Goal: Information Seeking & Learning: Check status

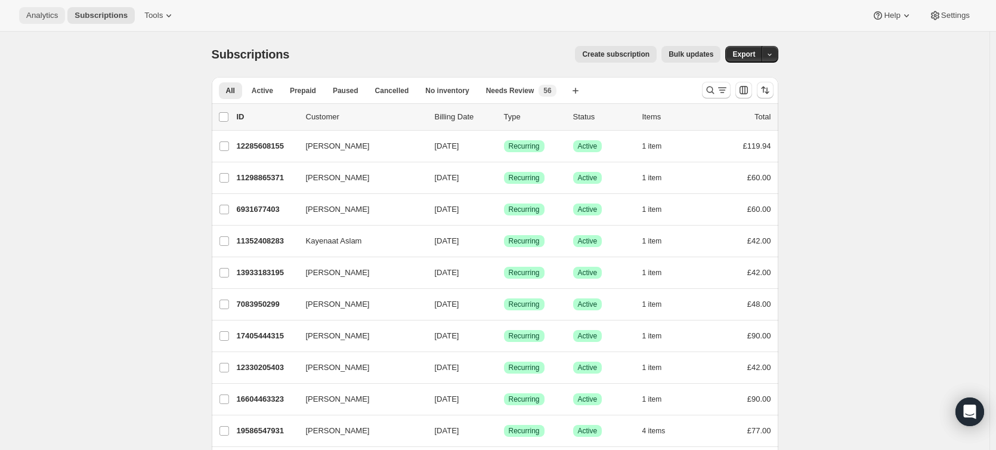
click at [58, 24] on div "Analytics Subscriptions Tools Help Settings" at bounding box center [498, 16] width 996 height 32
click at [52, 20] on span "Analytics" at bounding box center [42, 16] width 32 height 10
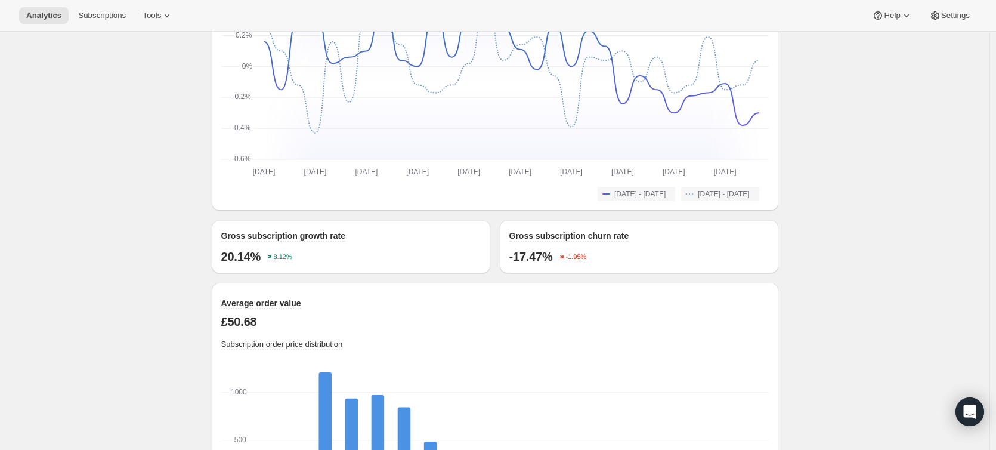
scroll to position [1073, 0]
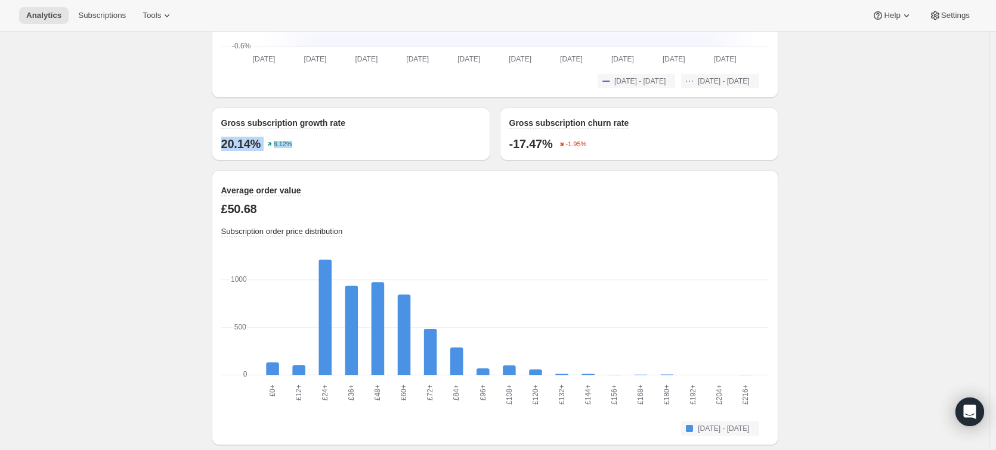
drag, startPoint x: 314, startPoint y: 138, endPoint x: 204, endPoint y: 148, distance: 110.8
drag, startPoint x: 269, startPoint y: 140, endPoint x: 213, endPoint y: 142, distance: 56.7
click at [215, 141] on div "Gross subscription growth rate 20.14% 8.12%" at bounding box center [351, 133] width 278 height 53
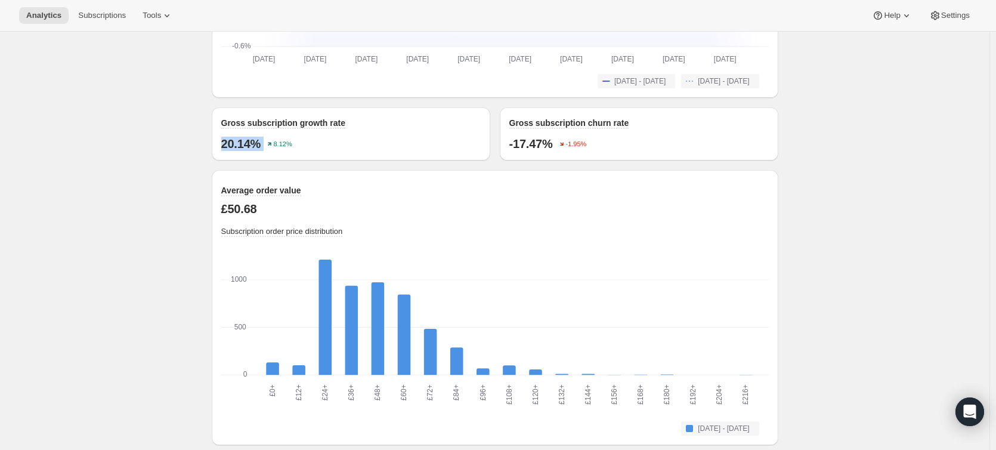
copy div "20.14%"
drag, startPoint x: 272, startPoint y: 202, endPoint x: 221, endPoint y: 206, distance: 50.8
click at [221, 206] on div "Average order value £50.68 Subscription order price distribution £0+ £0+ £12+ £…" at bounding box center [495, 307] width 566 height 275
copy p "£50.68"
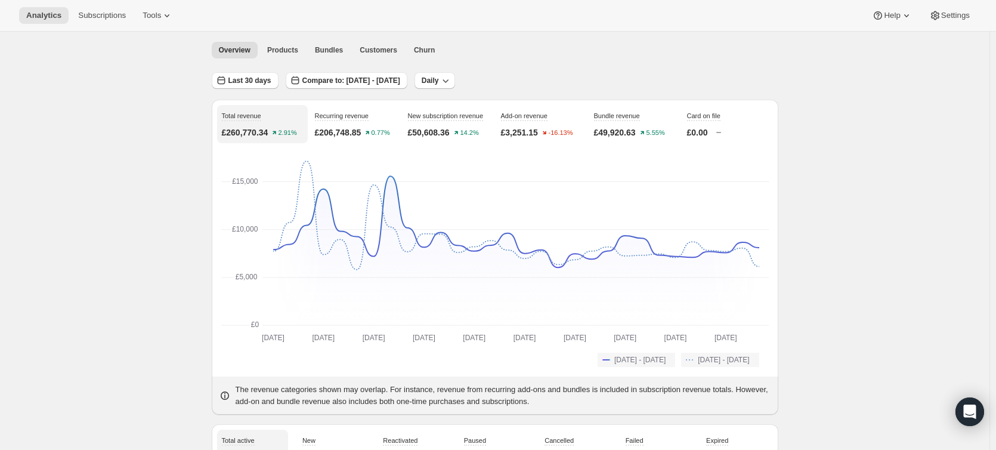
scroll to position [60, 0]
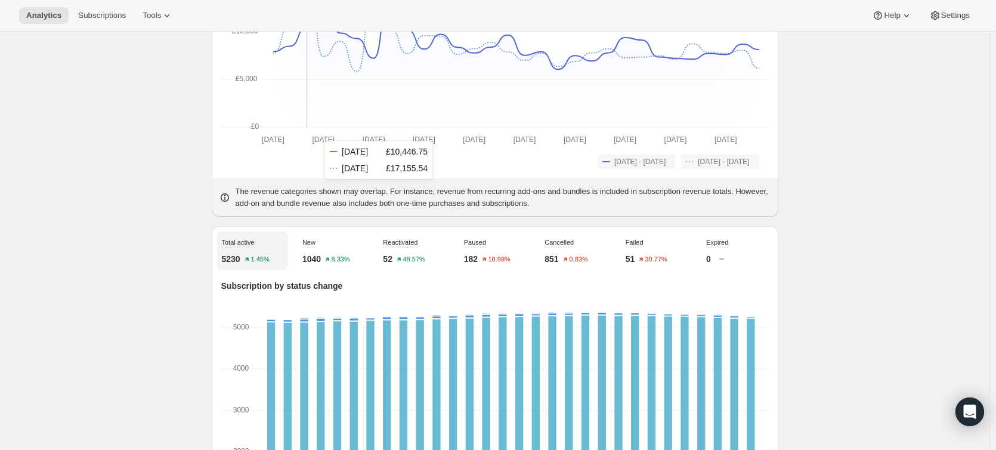
scroll to position [0, 0]
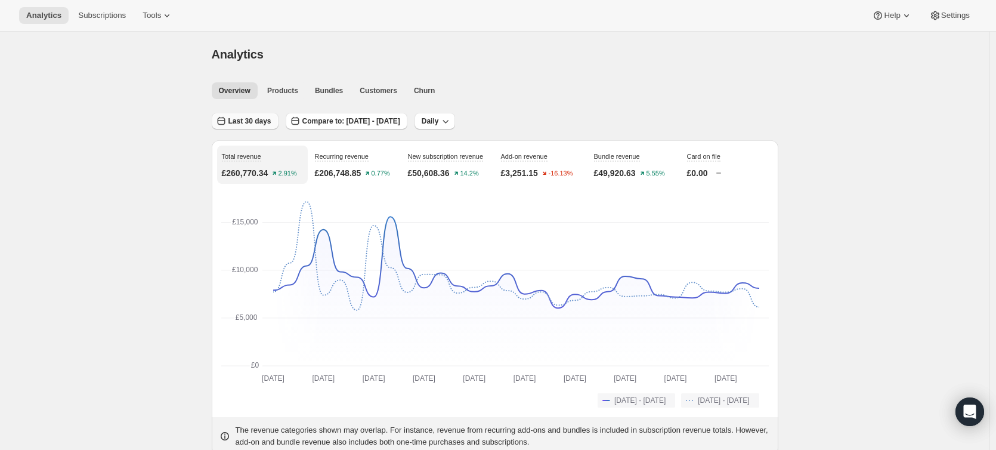
click at [254, 120] on span "Last 30 days" at bounding box center [249, 121] width 43 height 10
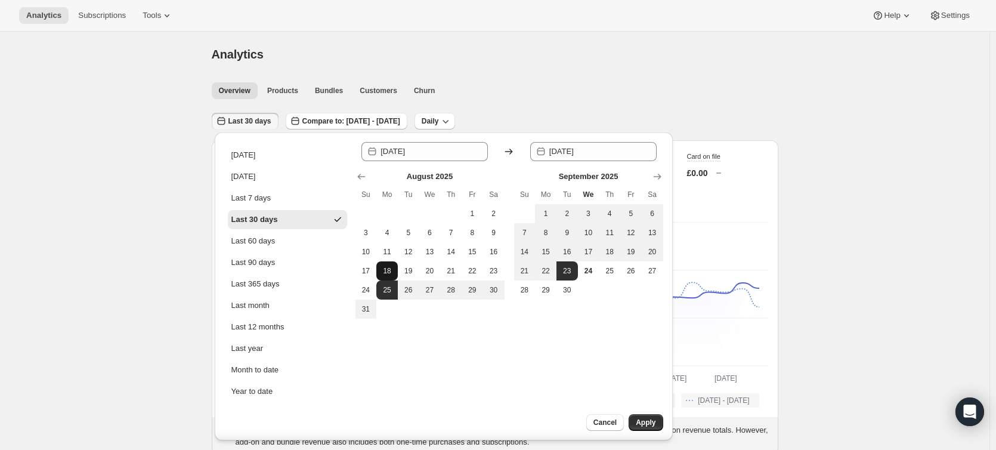
click at [383, 270] on span "18" at bounding box center [387, 271] width 12 height 10
type input "[DATE]"
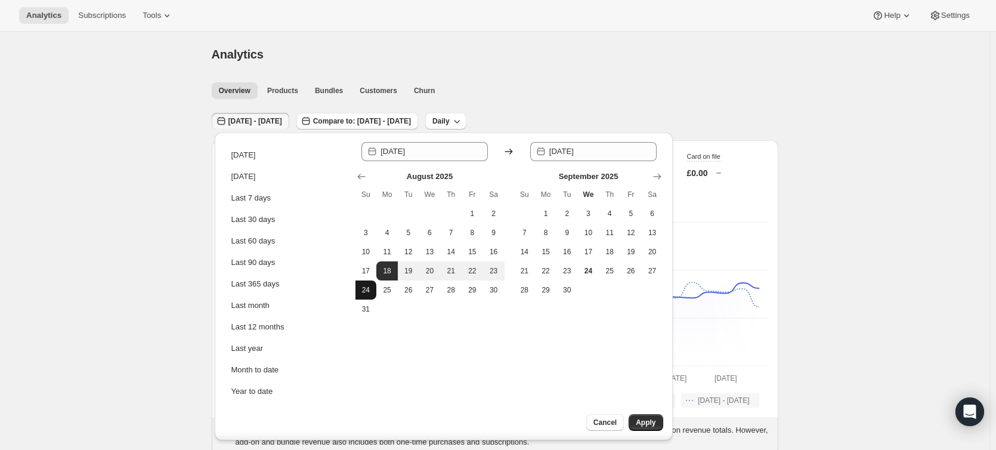
click at [360, 287] on span "24" at bounding box center [366, 290] width 12 height 10
type input "[DATE]"
click at [610, 95] on ul "Overview Products Bundles Customers Churn More views" at bounding box center [491, 90] width 564 height 17
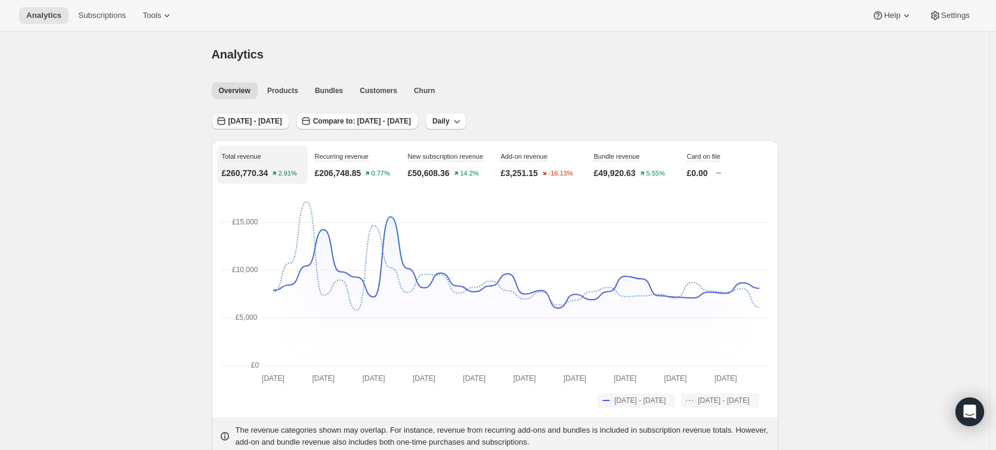
click at [265, 125] on span "[DATE] - [DATE]" at bounding box center [255, 121] width 54 height 10
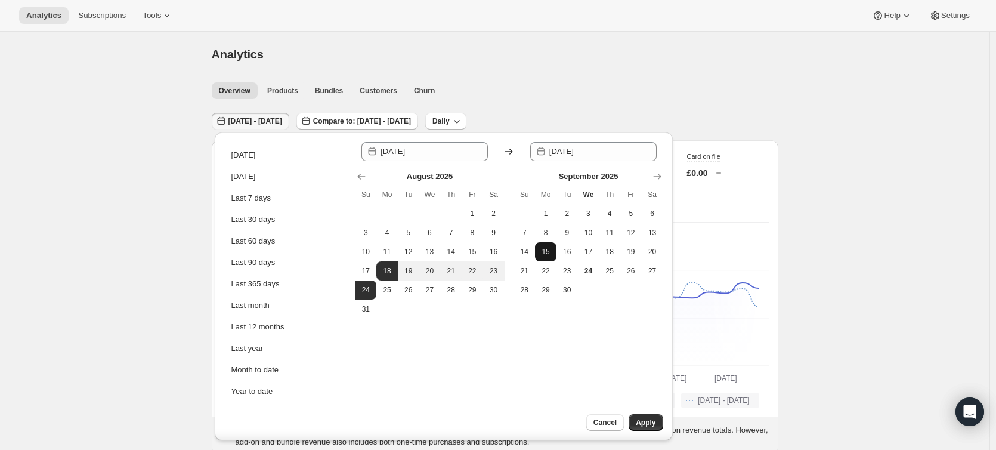
click at [541, 254] on span "15" at bounding box center [546, 252] width 12 height 10
type input "[DATE]"
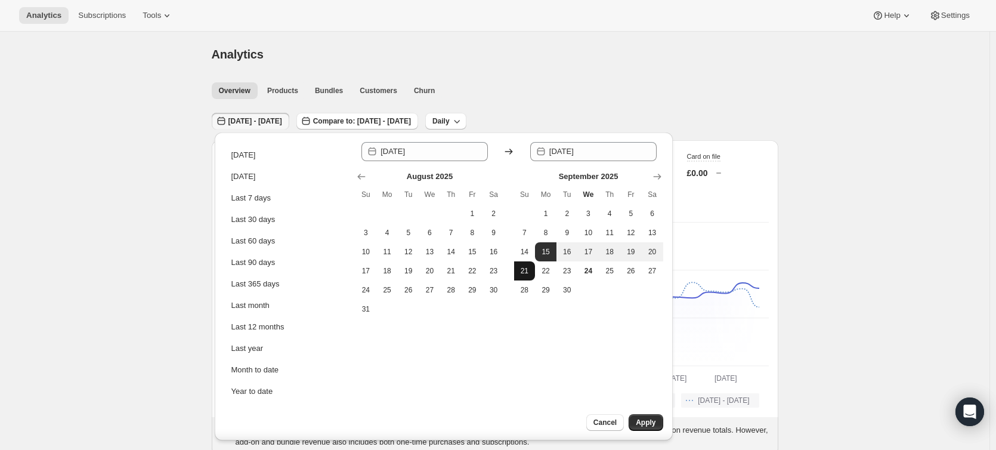
click at [528, 273] on span "21" at bounding box center [525, 271] width 12 height 10
type input "[DATE]"
click at [647, 420] on span "Apply" at bounding box center [646, 422] width 20 height 10
